Goal: Navigation & Orientation: Find specific page/section

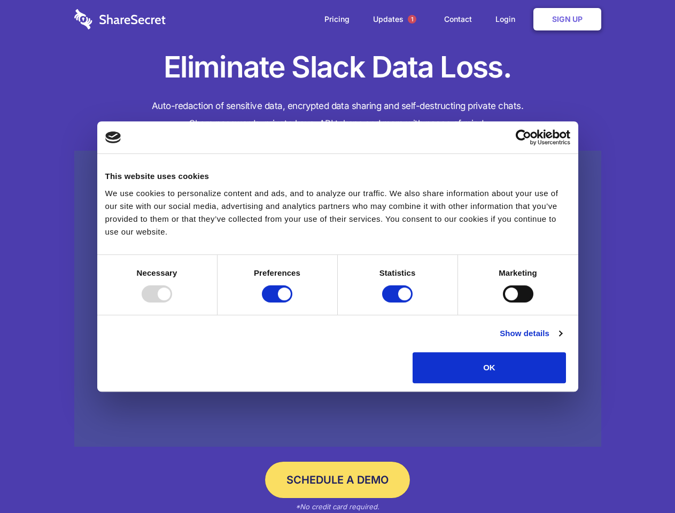
click at [172, 302] on div at bounding box center [157, 293] width 30 height 17
click at [292, 302] on input "Preferences" at bounding box center [277, 293] width 30 height 17
checkbox input "false"
click at [398, 302] on input "Statistics" at bounding box center [397, 293] width 30 height 17
checkbox input "false"
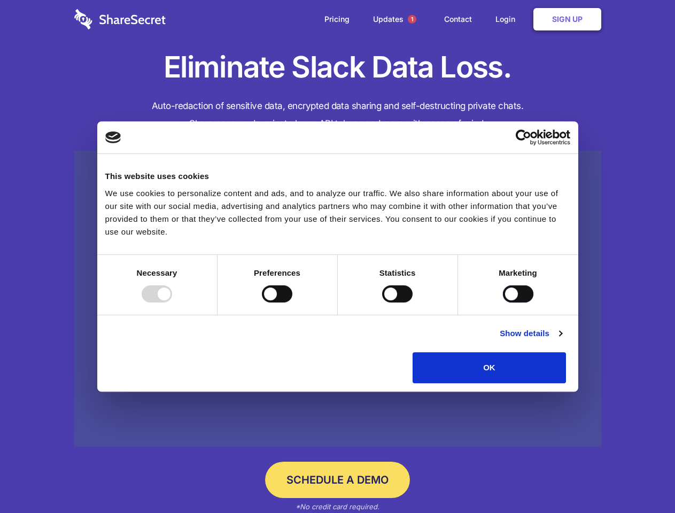
click at [503, 302] on input "Marketing" at bounding box center [518, 293] width 30 height 17
checkbox input "true"
click at [561, 340] on link "Show details" at bounding box center [530, 333] width 62 height 13
click at [0, 0] on li "Necessary 7 Necessary cookies help make a website usable by enabling basic func…" at bounding box center [0, 0] width 0 height 0
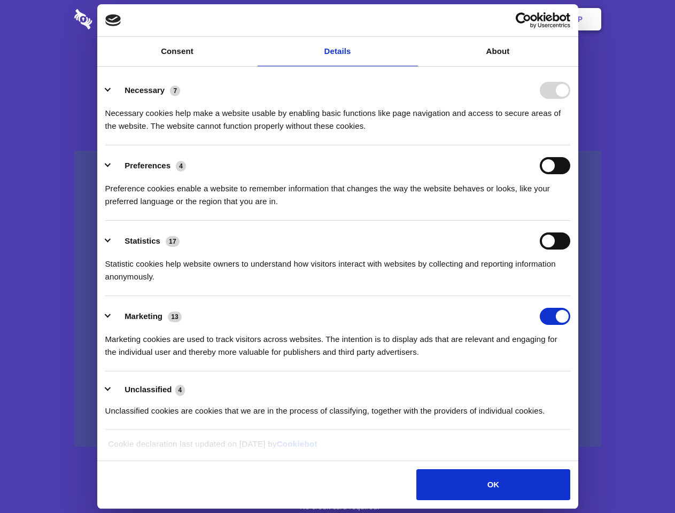
click at [411, 19] on span "1" at bounding box center [412, 19] width 9 height 9
